Goal: Information Seeking & Learning: Learn about a topic

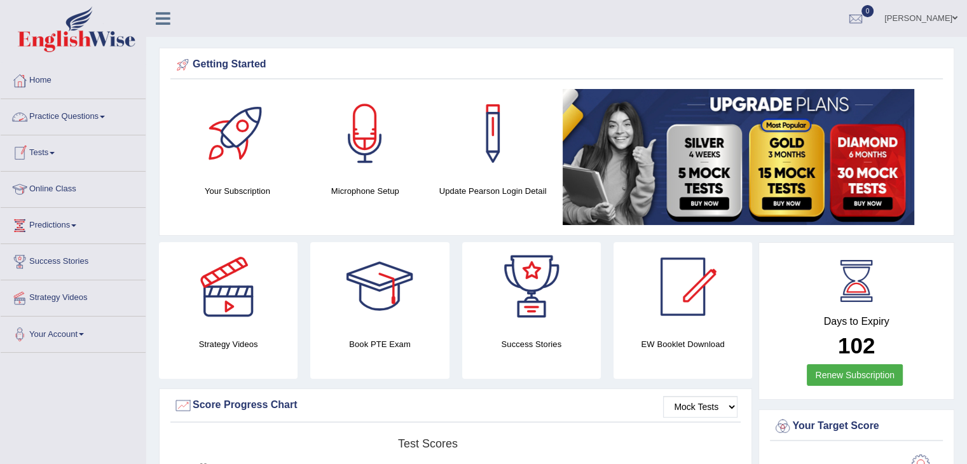
click at [109, 118] on link "Practice Questions" at bounding box center [73, 115] width 145 height 32
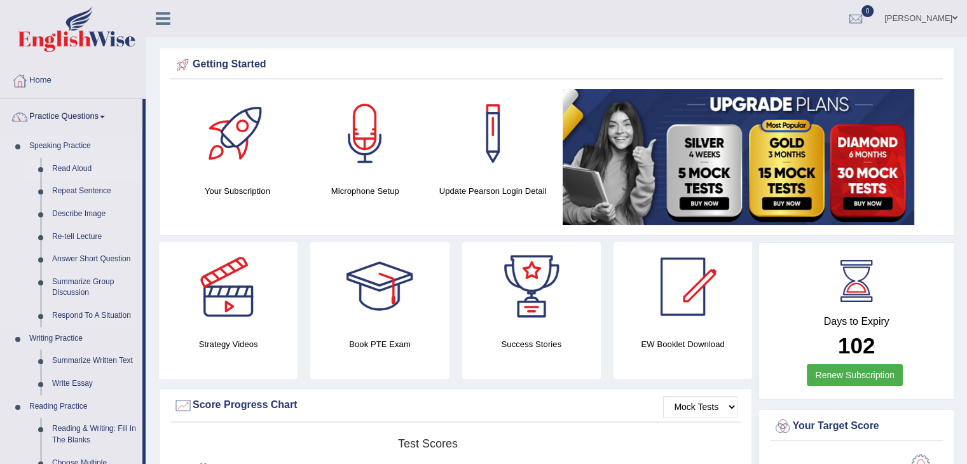
click at [74, 170] on link "Read Aloud" at bounding box center [94, 169] width 96 height 23
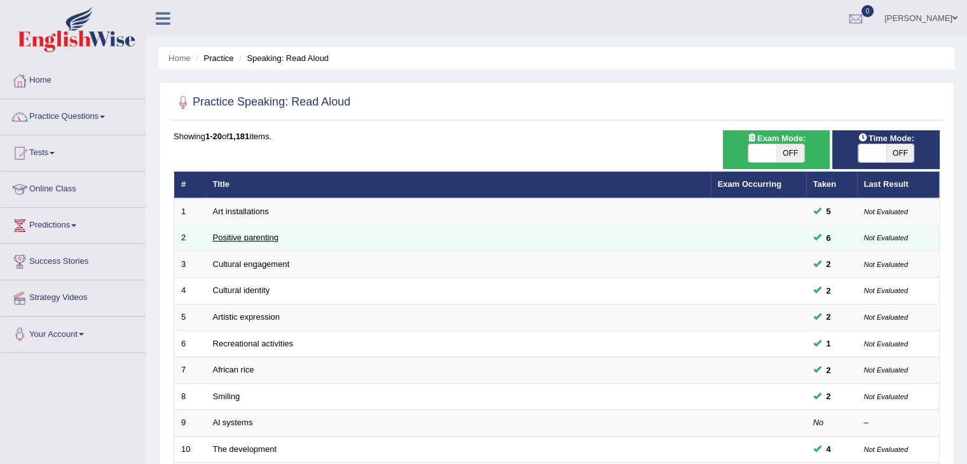
click at [257, 235] on link "Positive parenting" at bounding box center [245, 238] width 65 height 10
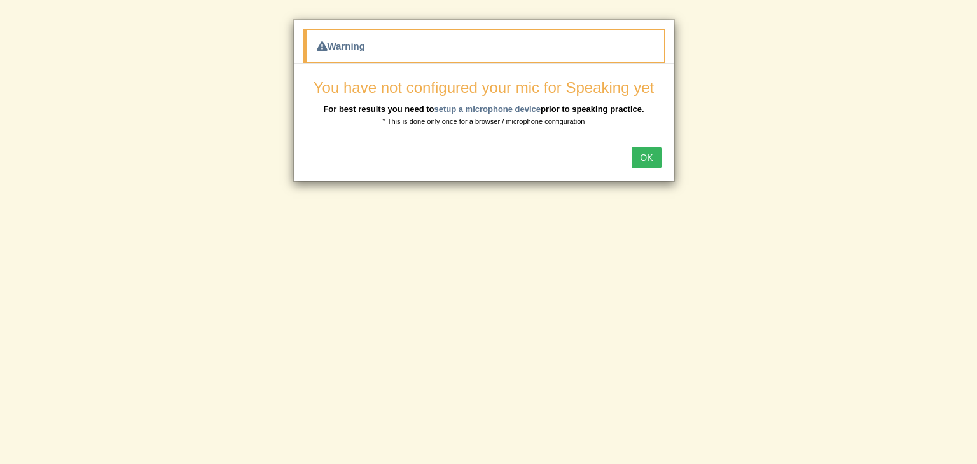
click at [647, 156] on button "OK" at bounding box center [645, 158] width 29 height 22
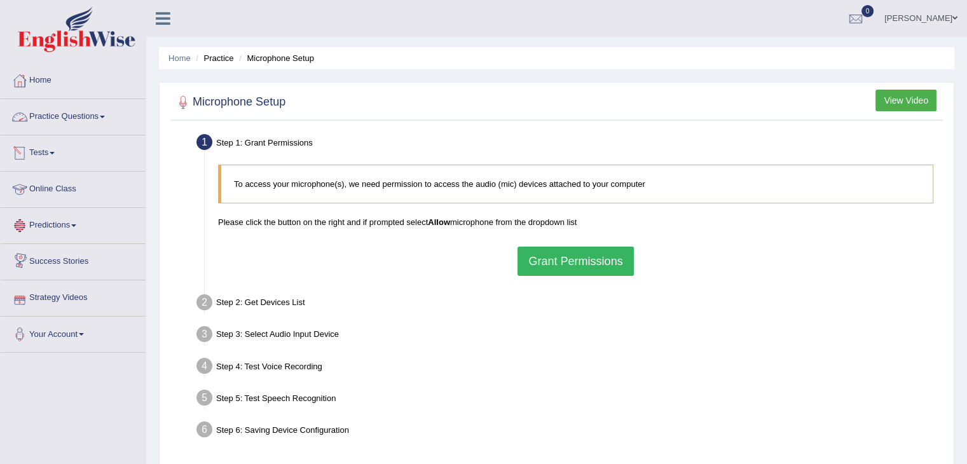
click at [104, 113] on link "Practice Questions" at bounding box center [73, 115] width 145 height 32
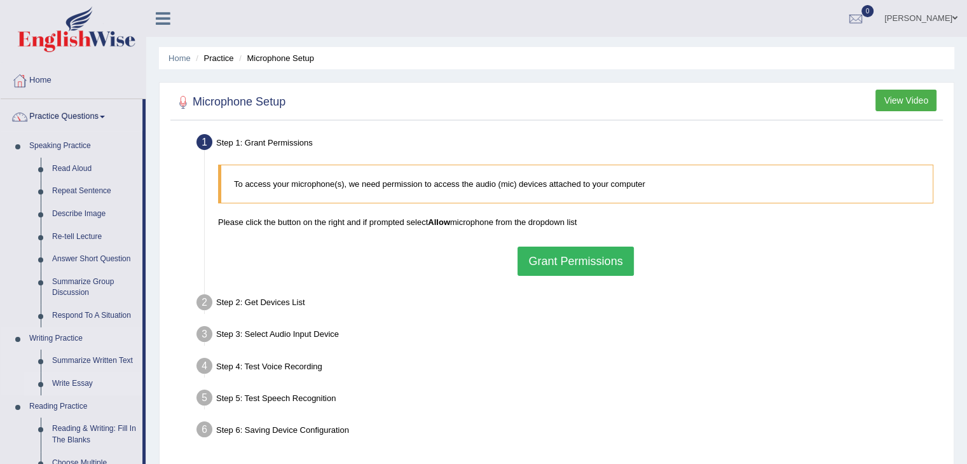
click at [71, 380] on link "Write Essay" at bounding box center [94, 384] width 96 height 23
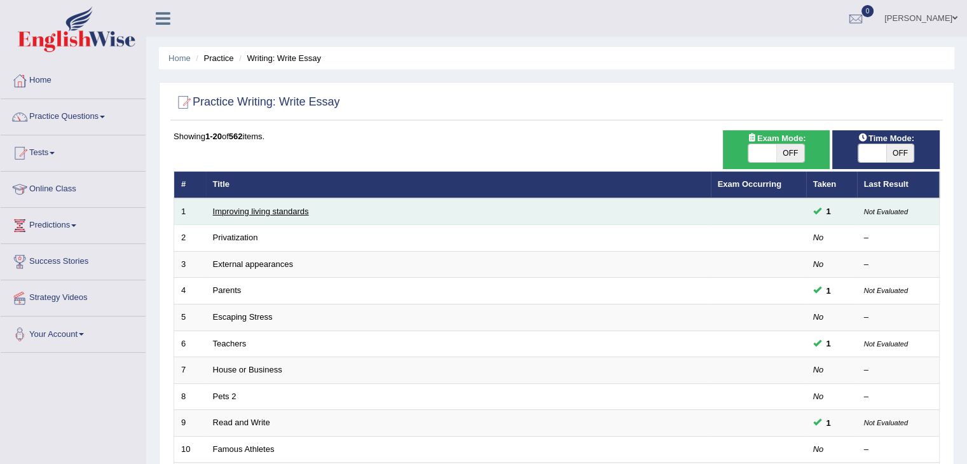
click at [264, 210] on link "Improving living standards" at bounding box center [261, 212] width 96 height 10
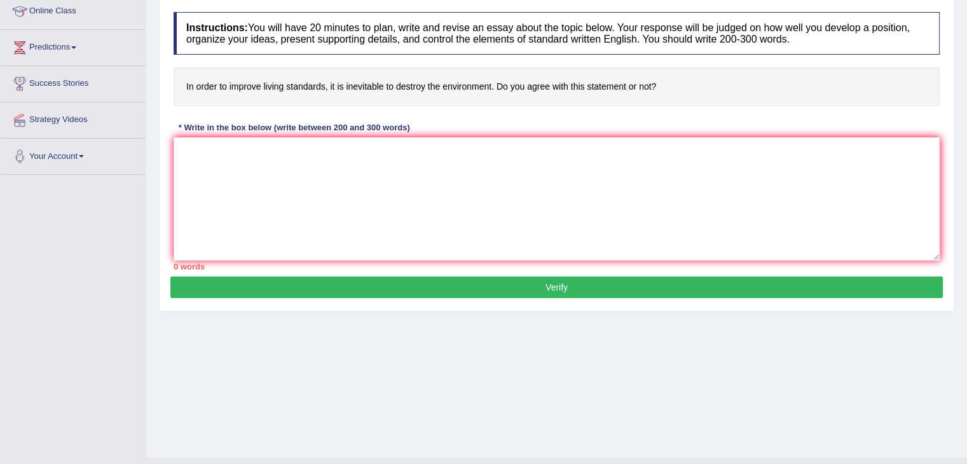
scroll to position [203, 0]
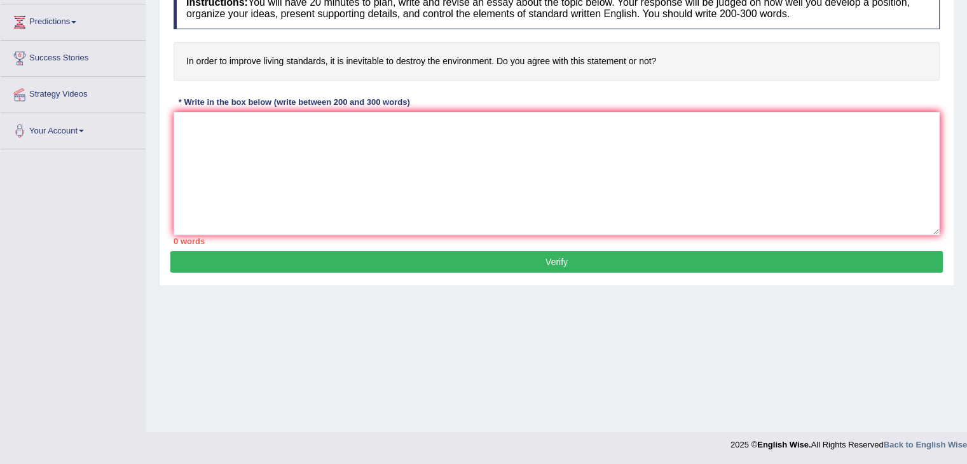
click at [804, 261] on button "Verify" at bounding box center [556, 262] width 773 height 22
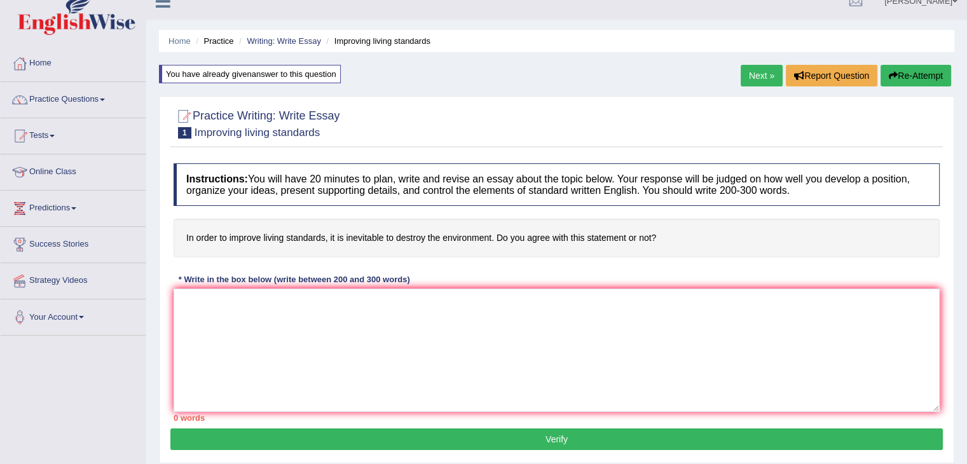
scroll to position [0, 0]
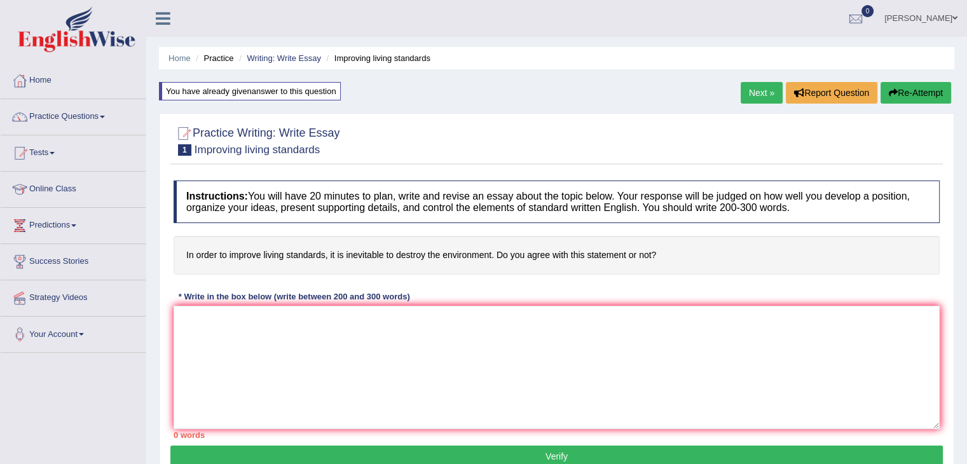
click at [763, 94] on link "Next »" at bounding box center [762, 93] width 42 height 22
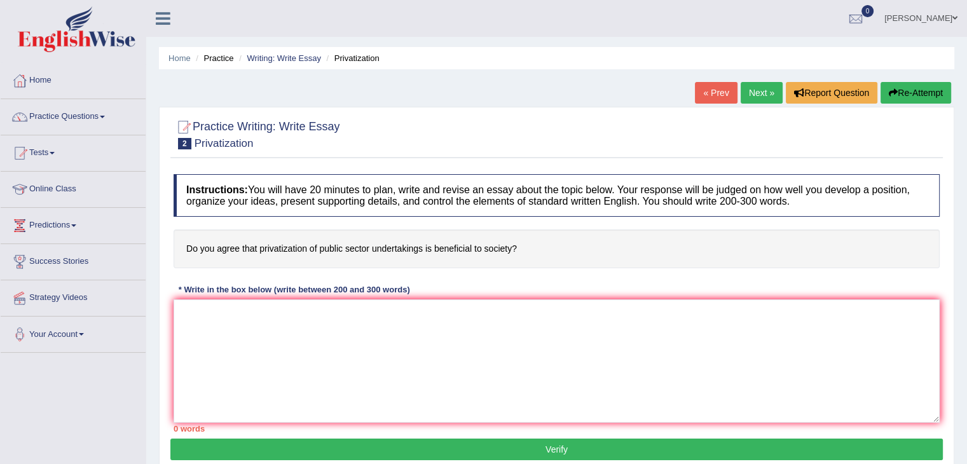
click at [763, 94] on link "Next »" at bounding box center [762, 93] width 42 height 22
click at [701, 92] on link "« Prev" at bounding box center [716, 93] width 42 height 22
click at [102, 118] on link "Practice Questions" at bounding box center [73, 115] width 145 height 32
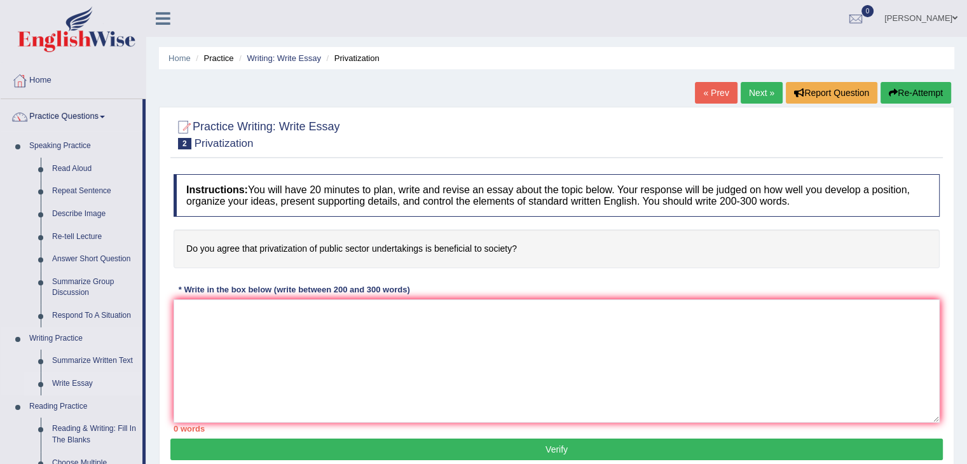
click at [97, 381] on link "Write Essay" at bounding box center [94, 384] width 96 height 23
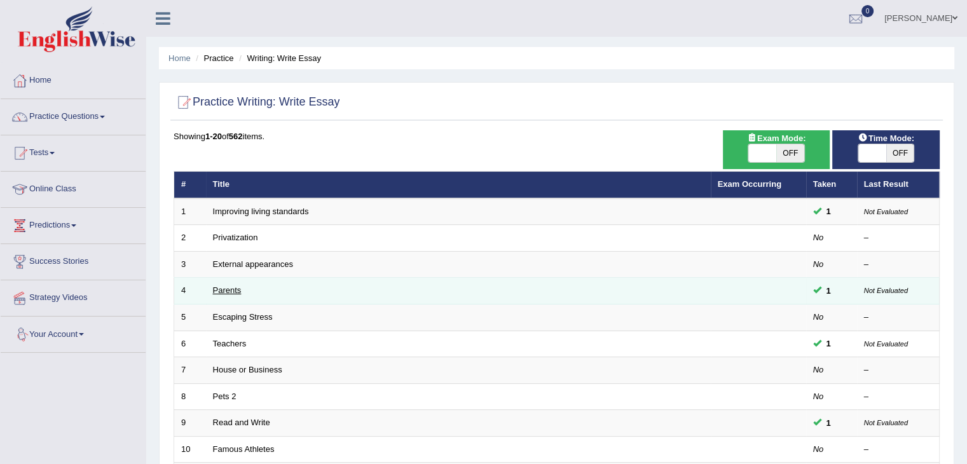
click at [214, 292] on link "Parents" at bounding box center [227, 290] width 29 height 10
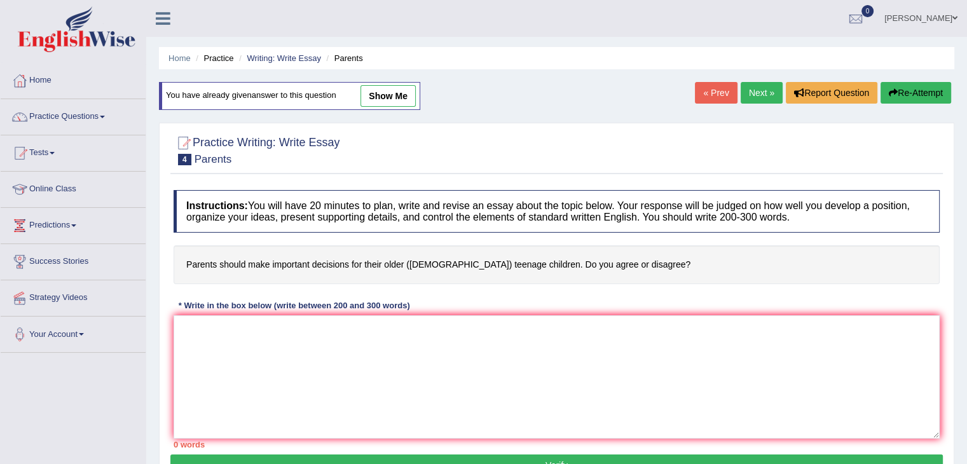
click at [56, 154] on link "Tests" at bounding box center [73, 151] width 145 height 32
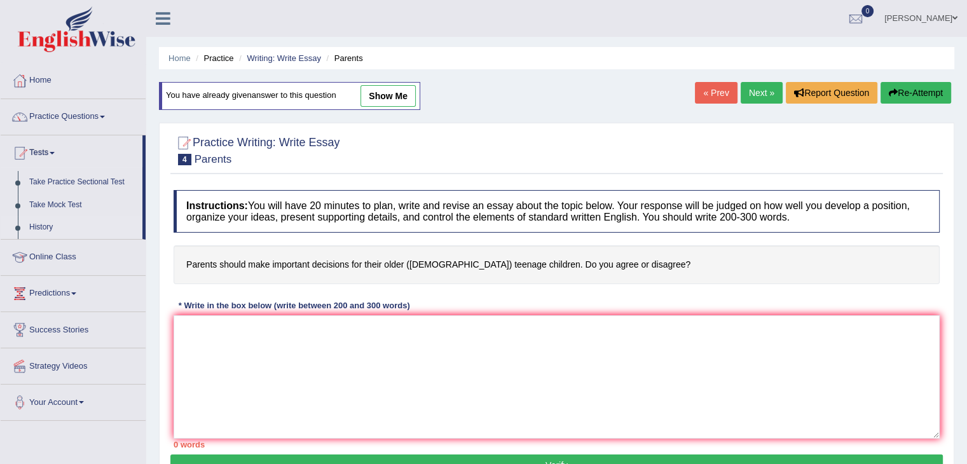
click at [52, 226] on link "History" at bounding box center [83, 227] width 119 height 23
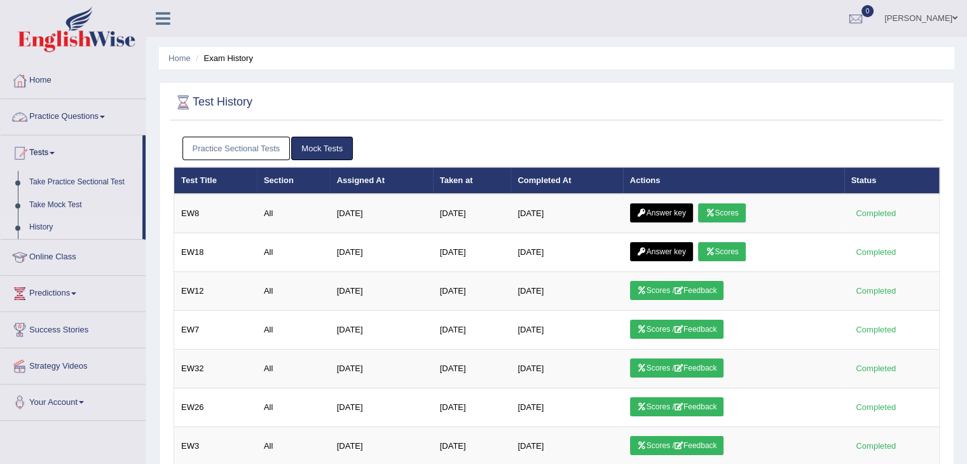
click at [104, 115] on link "Practice Questions" at bounding box center [73, 115] width 145 height 32
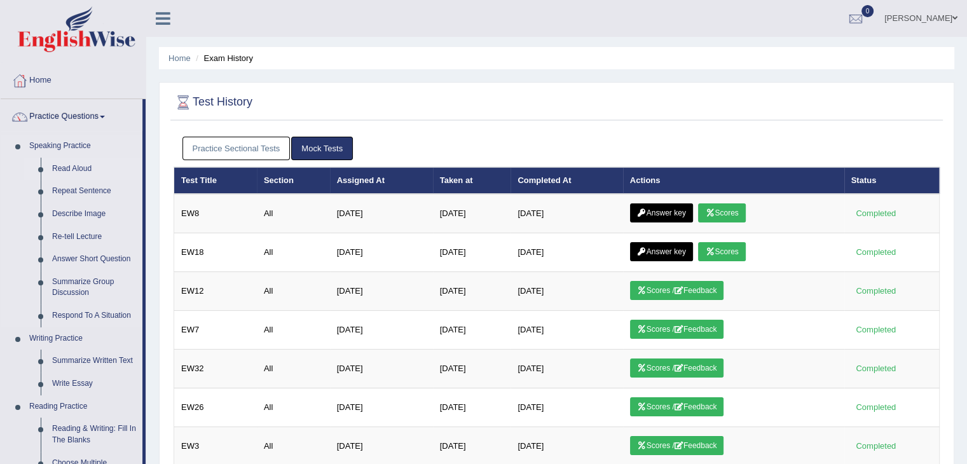
click at [104, 163] on link "Read Aloud" at bounding box center [94, 169] width 96 height 23
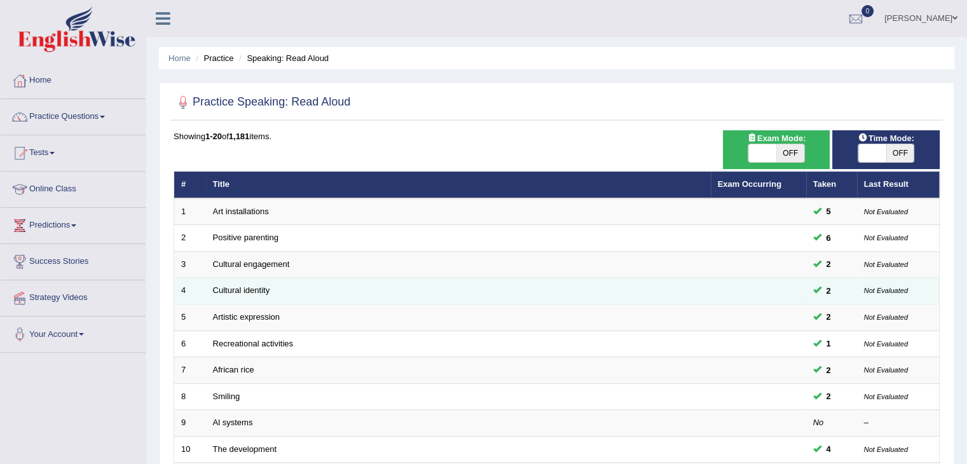
click at [219, 282] on td "Cultural identity" at bounding box center [458, 291] width 505 height 27
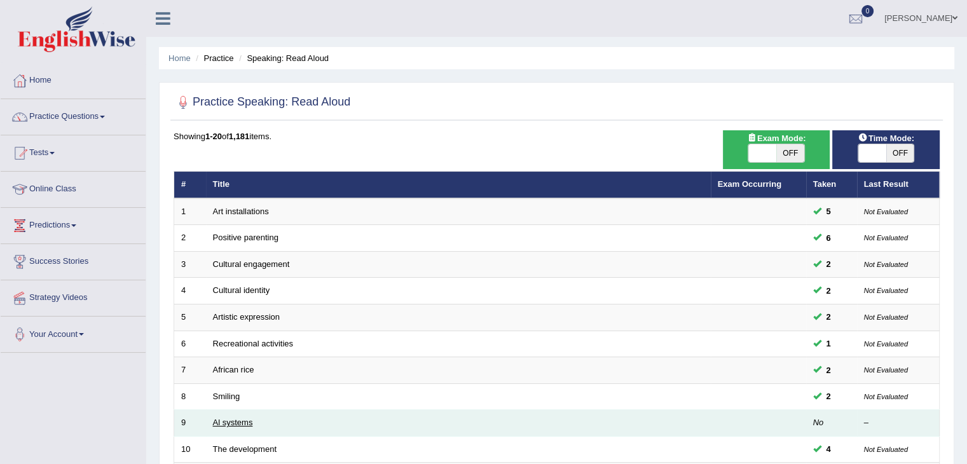
click at [236, 420] on link "Al systems" at bounding box center [233, 423] width 40 height 10
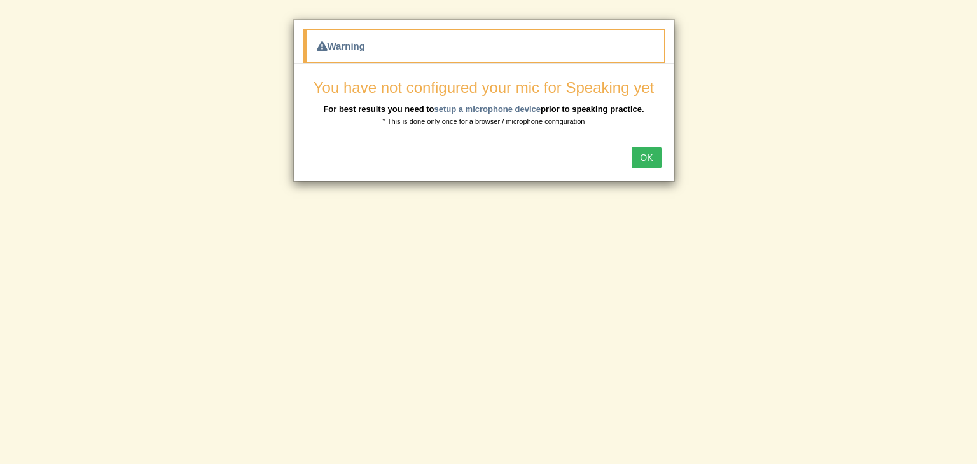
click at [641, 153] on button "OK" at bounding box center [645, 158] width 29 height 22
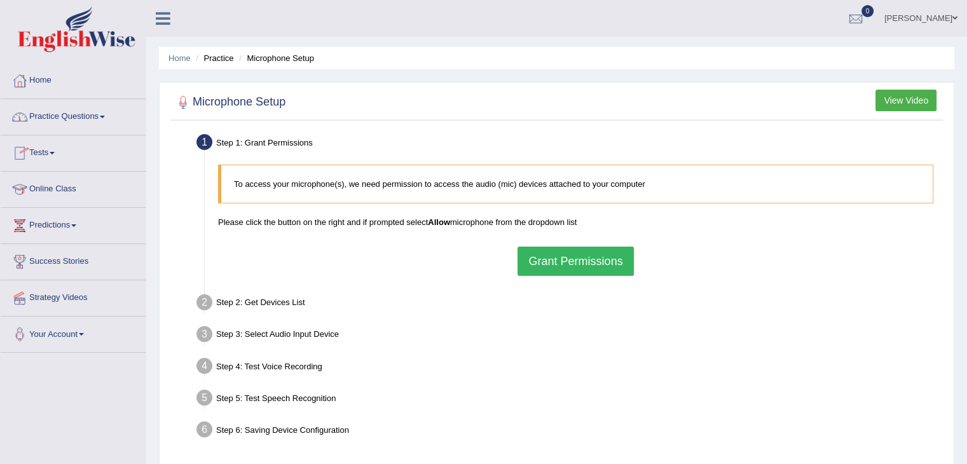
click at [103, 115] on link "Practice Questions" at bounding box center [73, 115] width 145 height 32
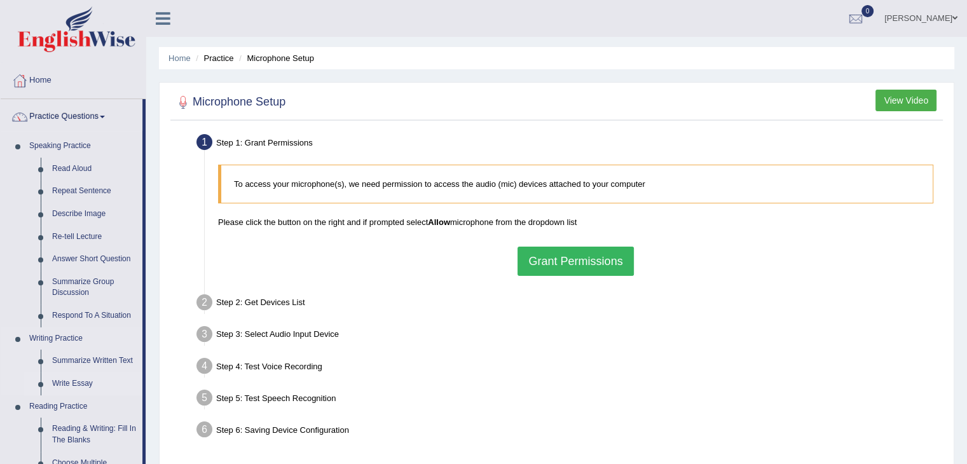
click at [79, 383] on link "Write Essay" at bounding box center [94, 384] width 96 height 23
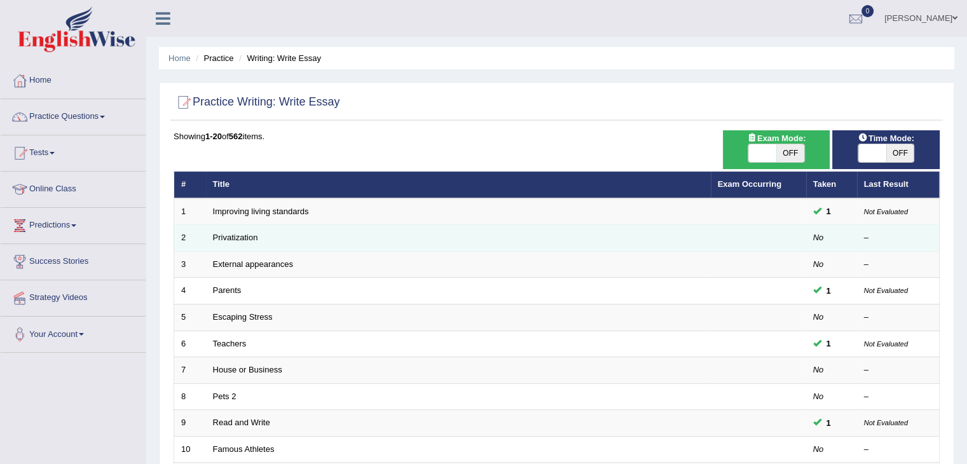
click at [219, 242] on td "Privatization" at bounding box center [458, 238] width 505 height 27
click at [251, 234] on link "Privatization" at bounding box center [235, 238] width 45 height 10
